Goal: Information Seeking & Learning: Learn about a topic

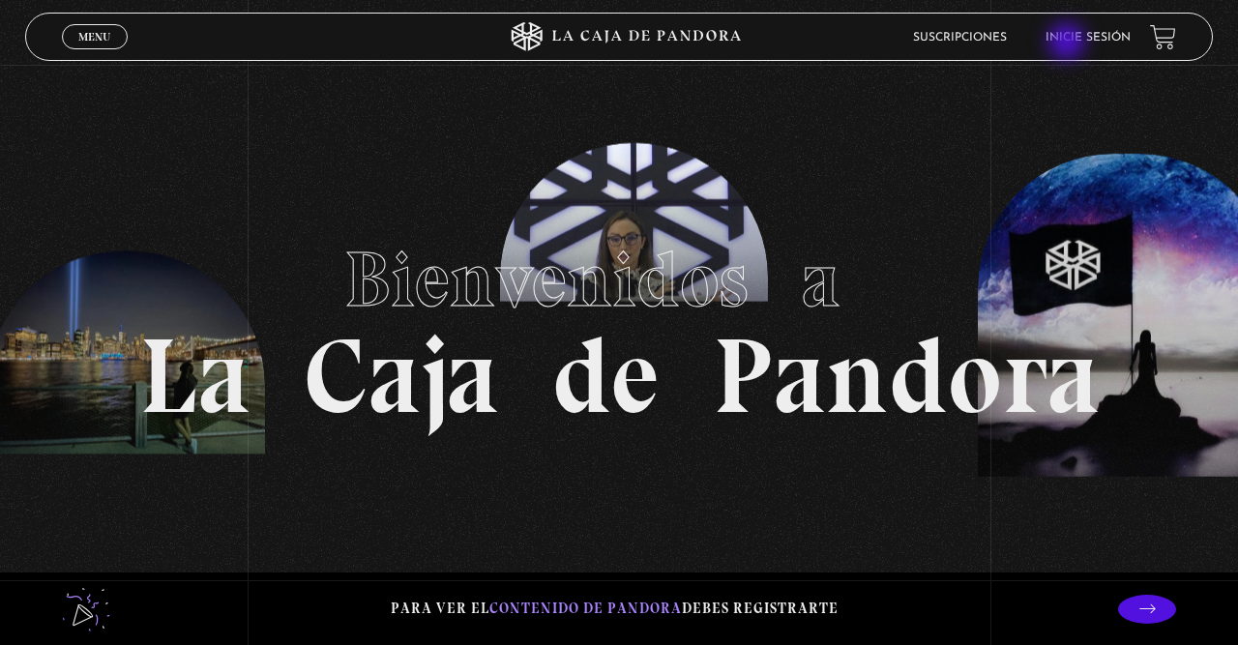
click at [1070, 43] on link "Inicie sesión" at bounding box center [1087, 38] width 85 height 12
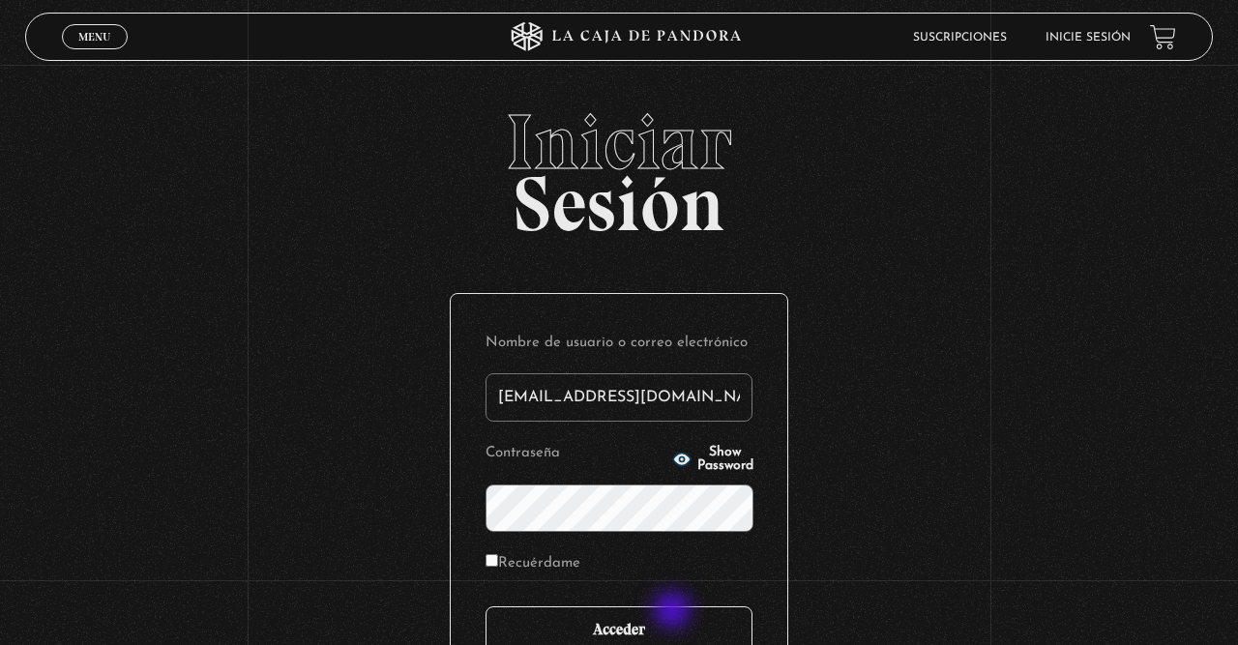
type input "fermfcs29@gmail.com"
click at [670, 626] on input "Acceder" at bounding box center [618, 630] width 267 height 48
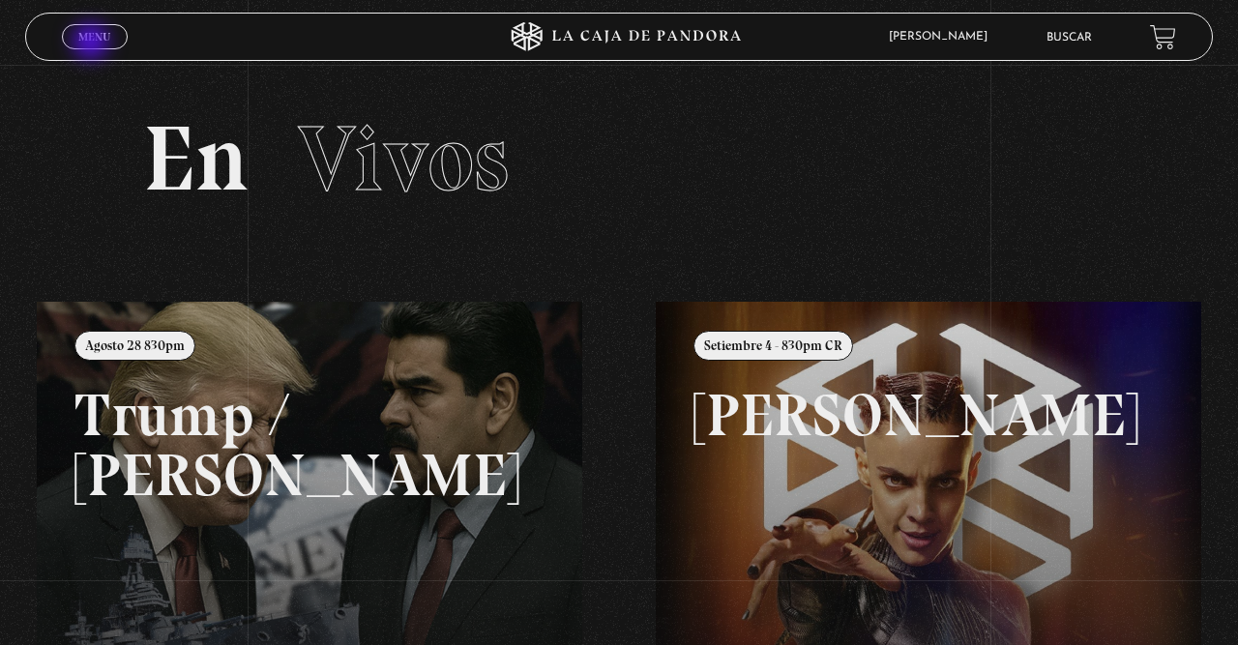
click at [93, 43] on span "Menu" at bounding box center [94, 37] width 32 height 12
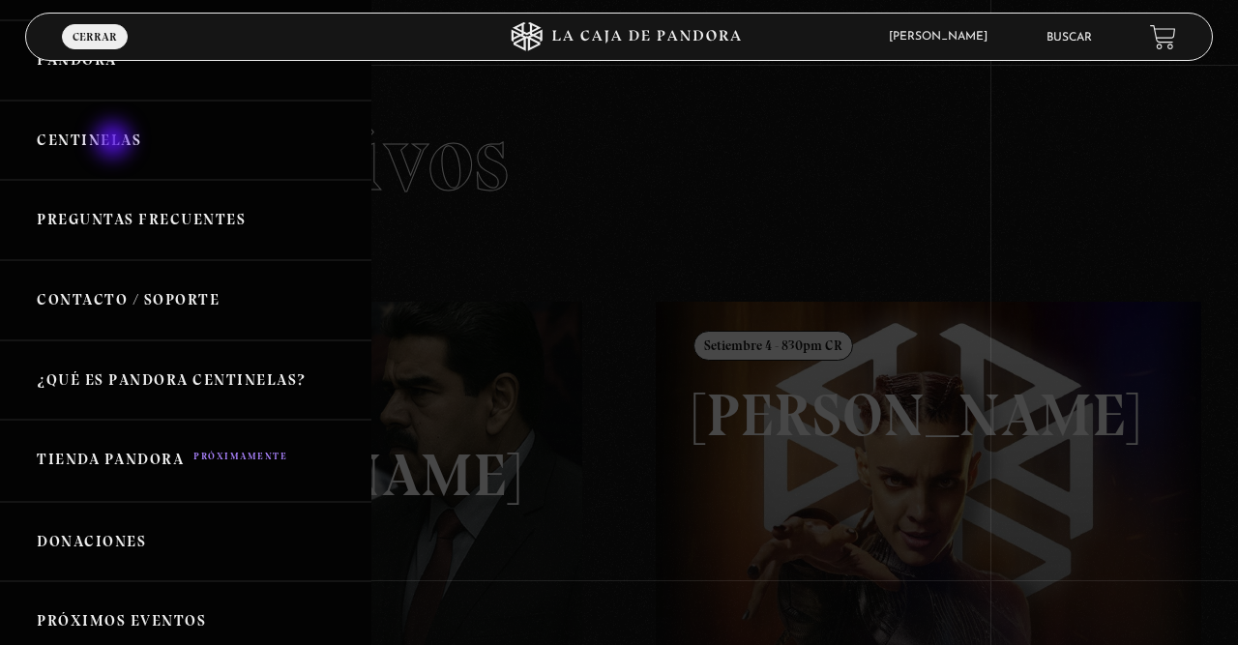
scroll to position [62, 0]
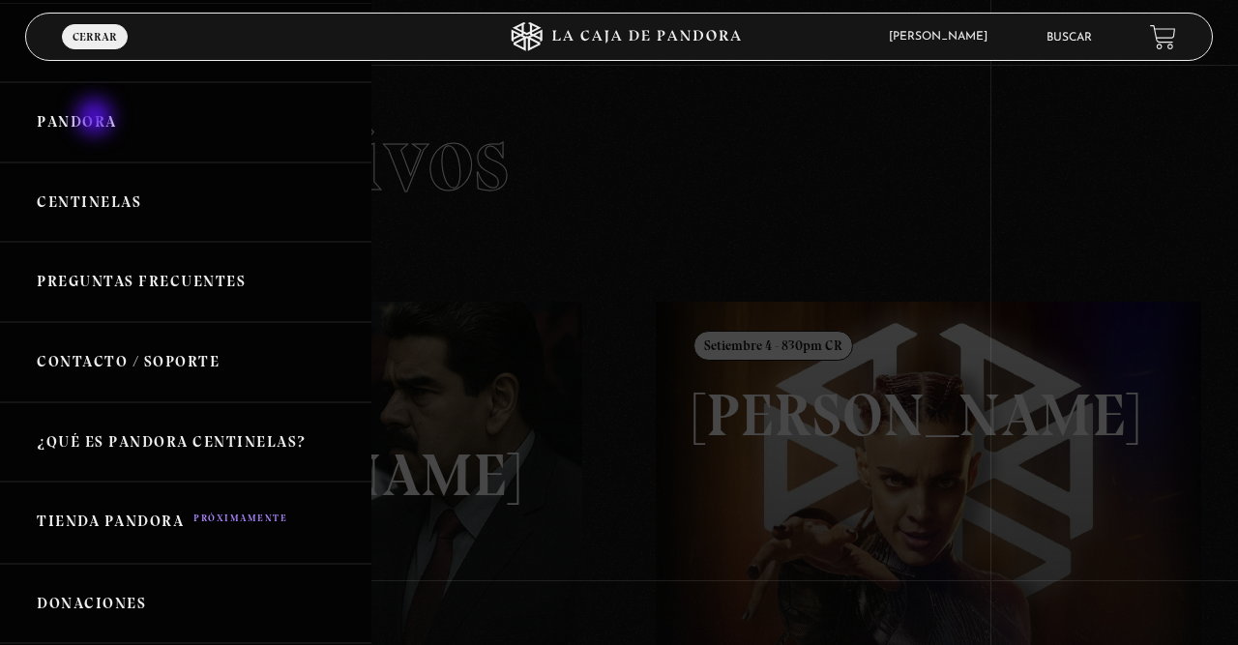
click at [97, 119] on link "Pandora" at bounding box center [185, 122] width 371 height 80
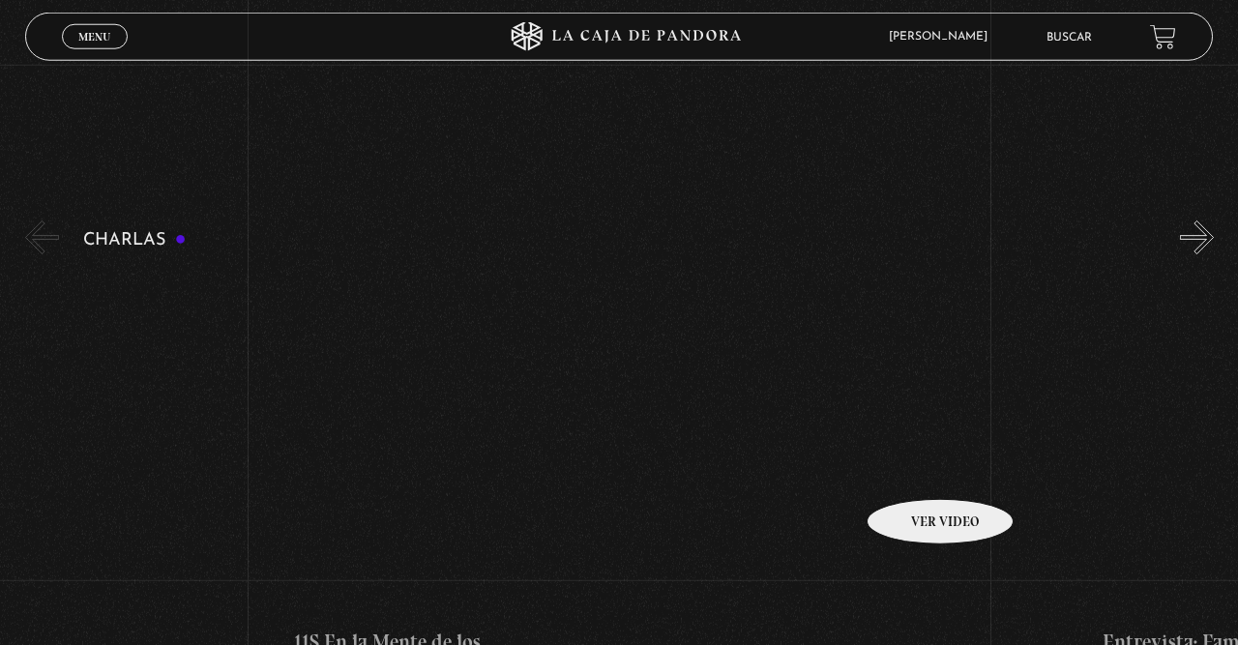
scroll to position [201, 0]
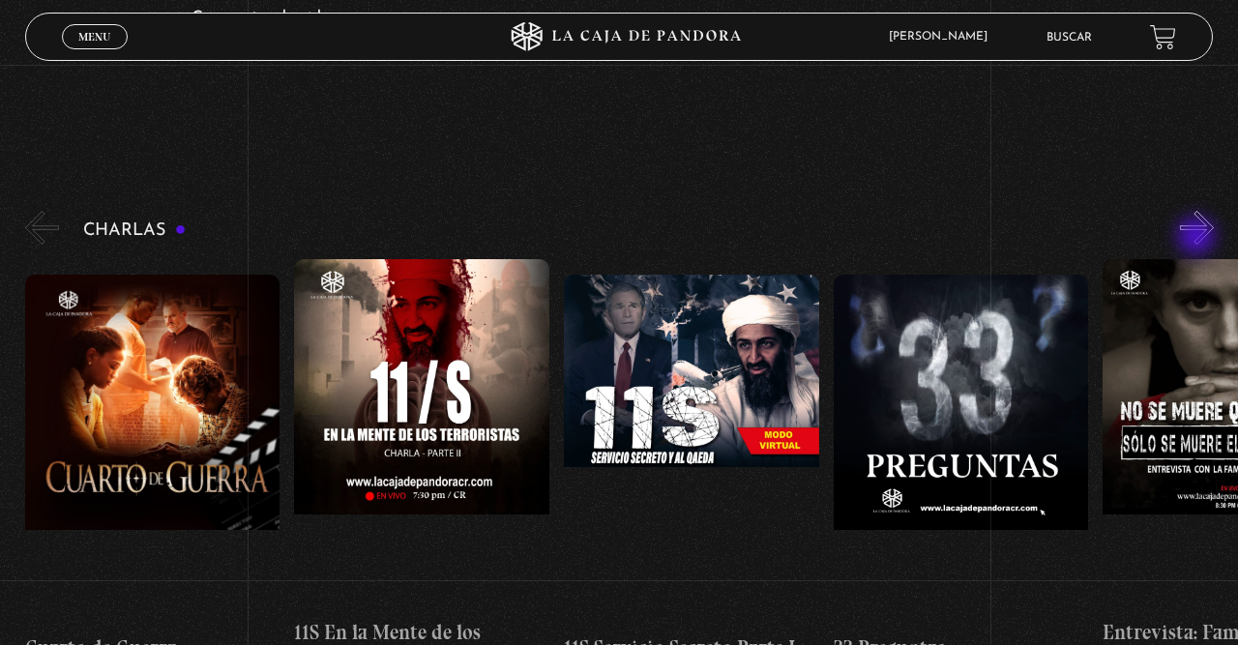
click at [1196, 222] on button "»" at bounding box center [1197, 228] width 34 height 34
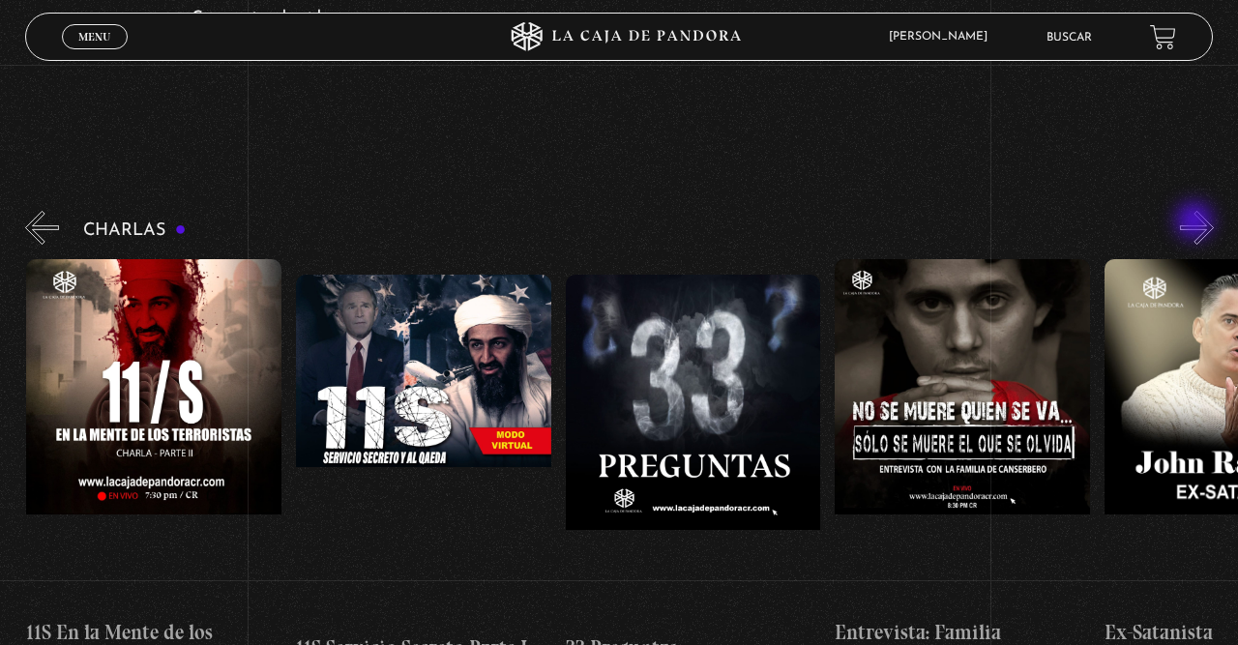
click at [1196, 222] on button "»" at bounding box center [1197, 228] width 34 height 34
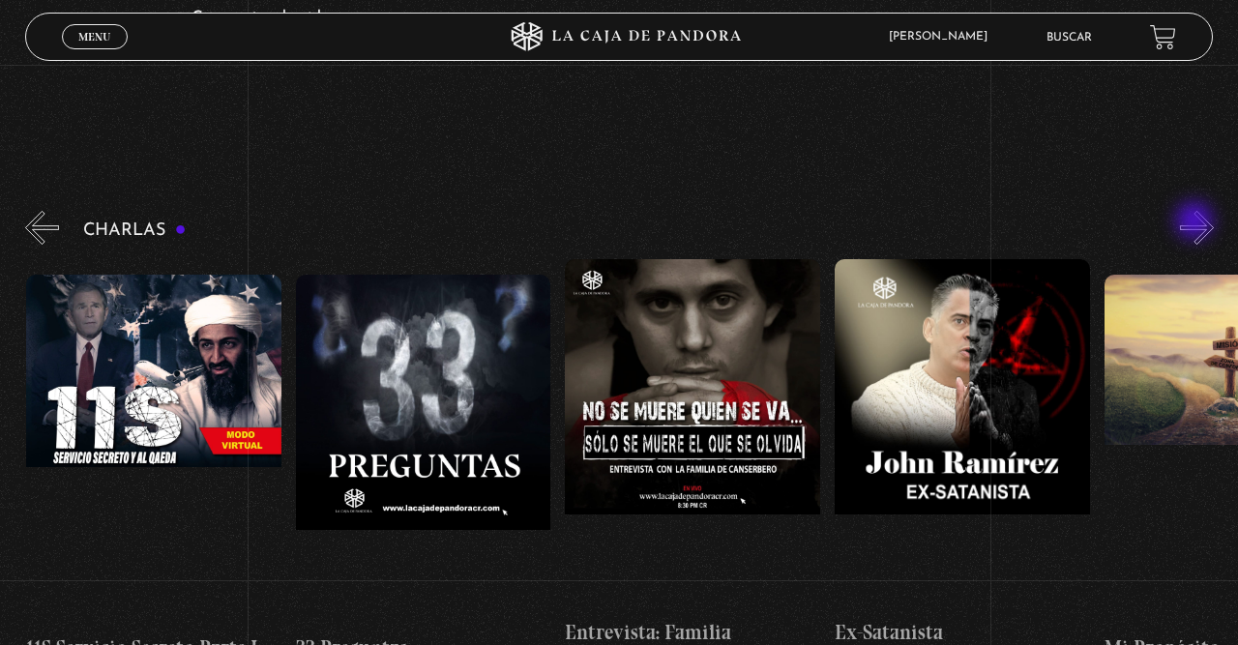
click at [1196, 222] on button "»" at bounding box center [1197, 228] width 34 height 34
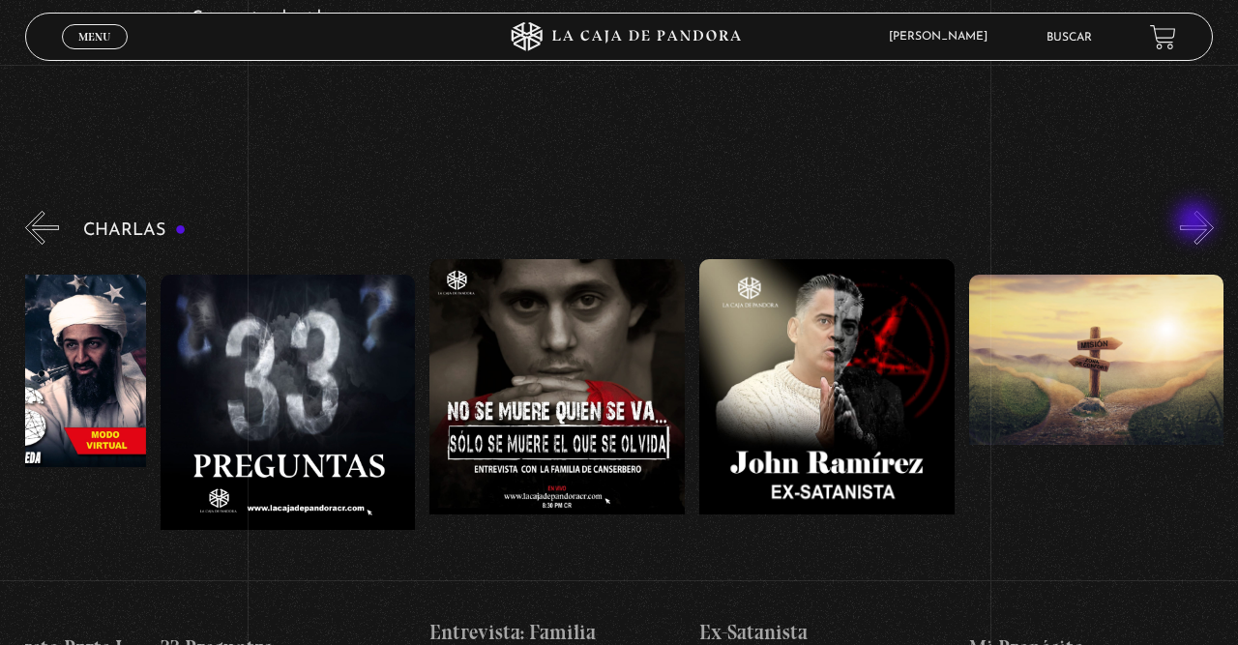
scroll to position [0, 673]
click at [1196, 222] on button "»" at bounding box center [1197, 228] width 34 height 34
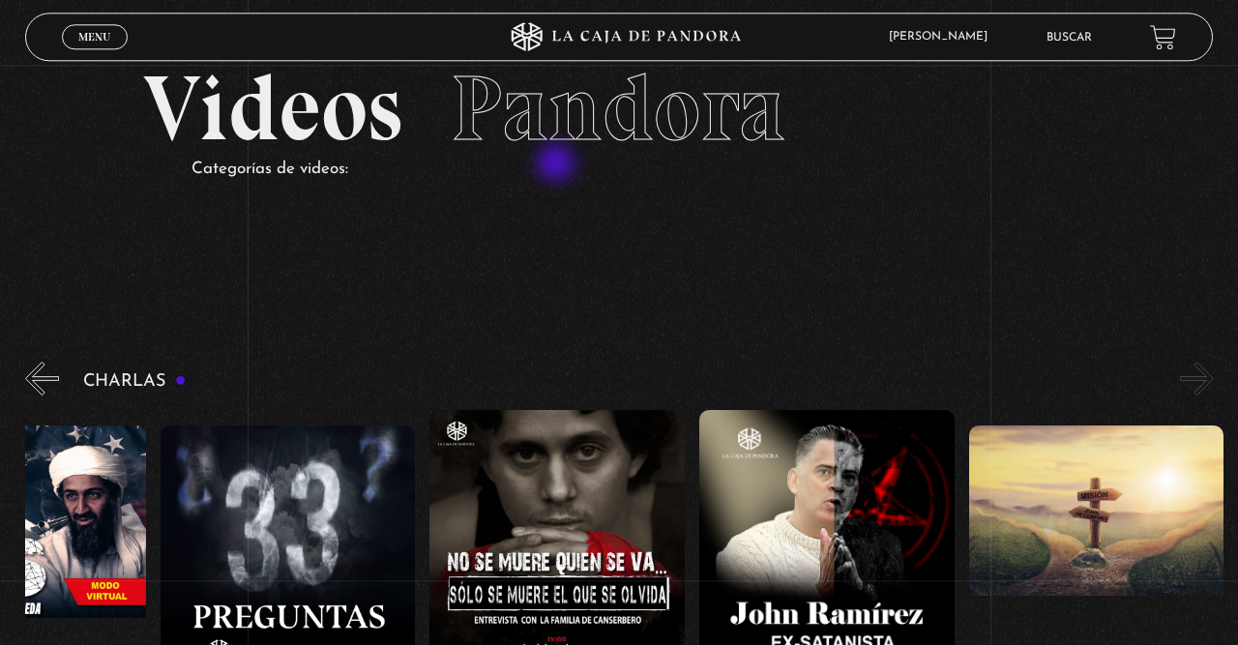
scroll to position [0, 0]
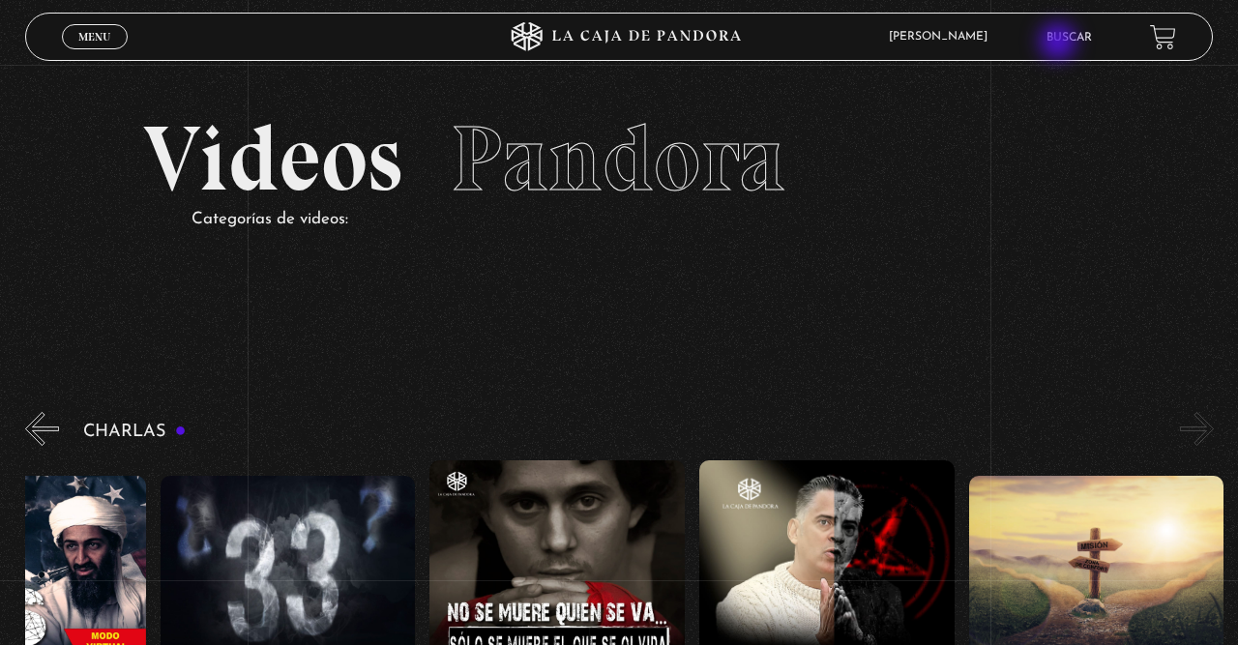
click at [1060, 44] on link "Buscar" at bounding box center [1068, 38] width 45 height 12
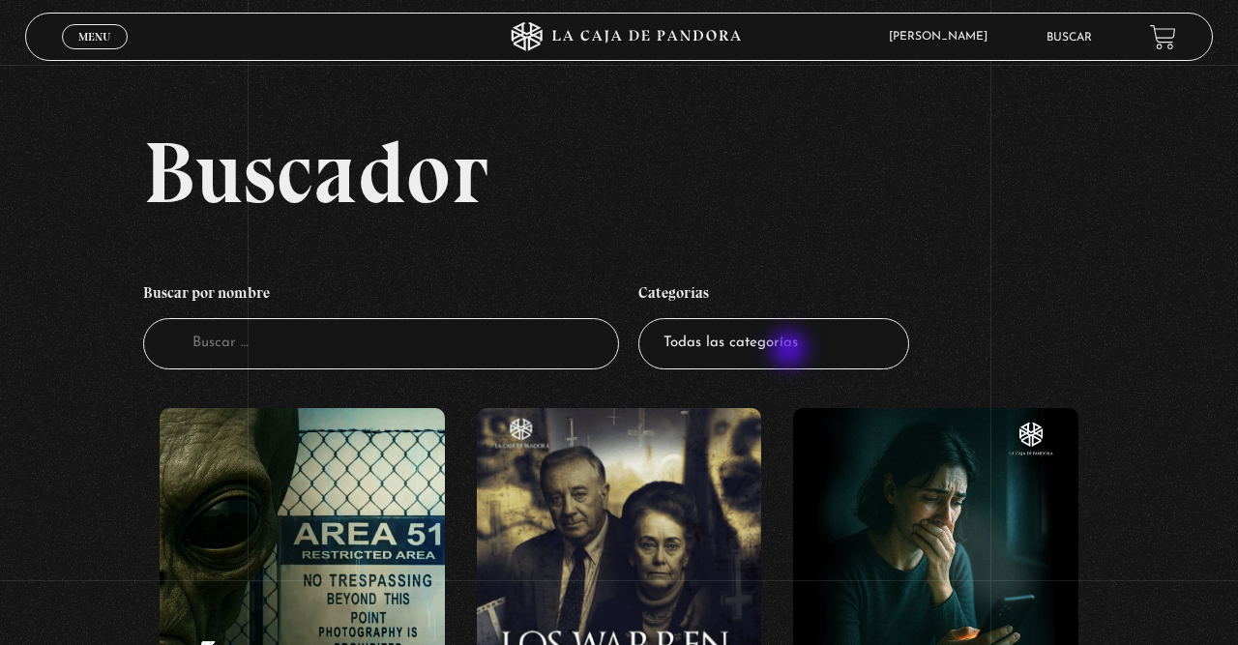
click at [924, 270] on ul "Buscar por nombre Buscador Categorías Todas las categorías 11:11 Humanitario (1…" at bounding box center [618, 321] width 951 height 114
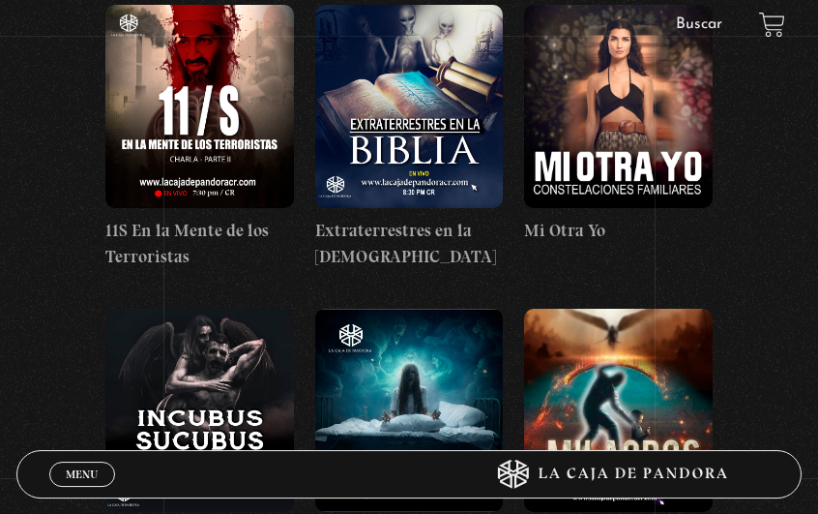
scroll to position [6638, 0]
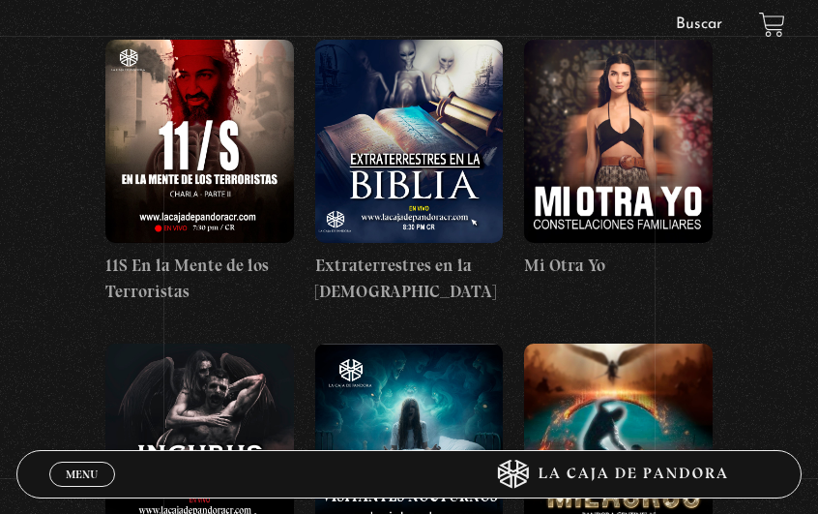
click at [382, 343] on figure at bounding box center [409, 444] width 189 height 203
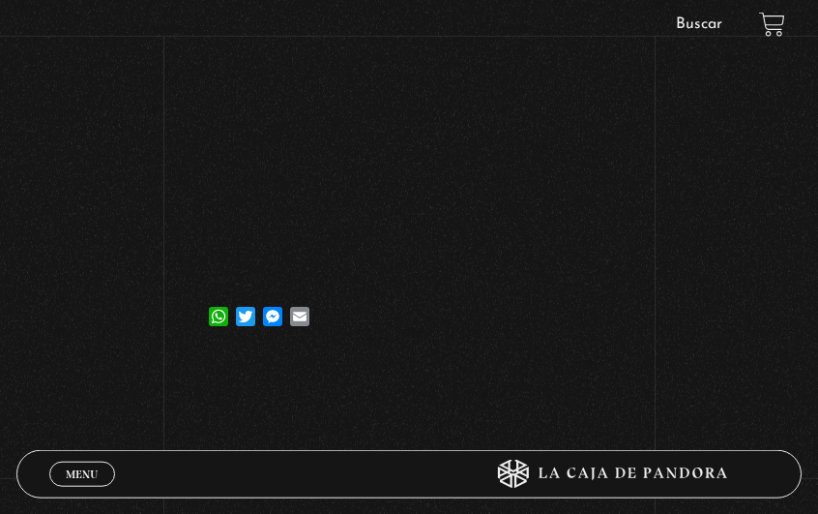
scroll to position [302, 0]
